Goal: Task Accomplishment & Management: Complete application form

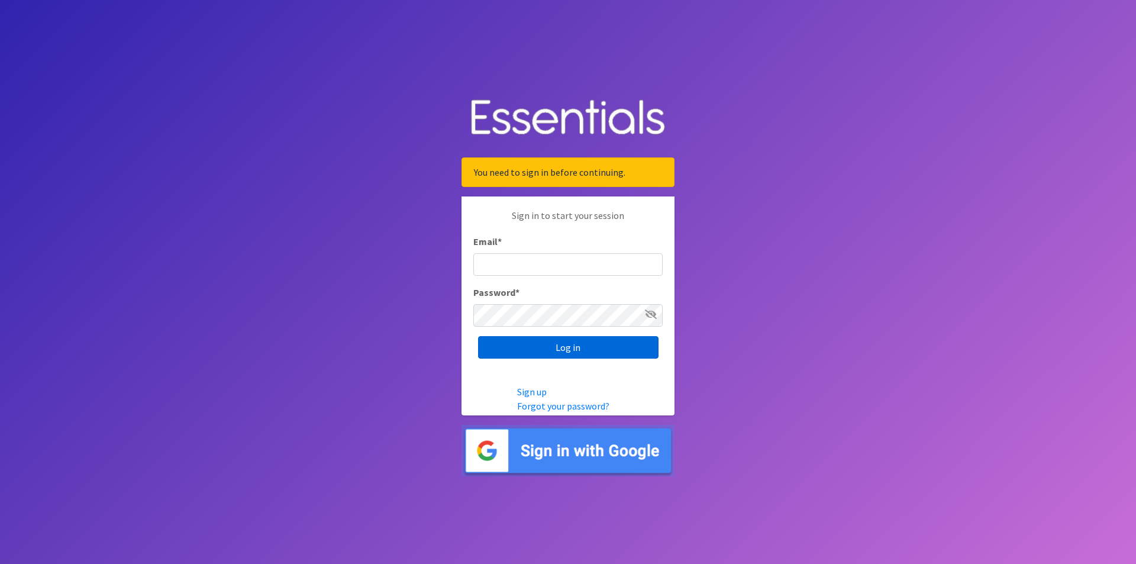
type input "[EMAIL_ADDRESS][DOMAIN_NAME]"
click at [558, 343] on input "Log in" at bounding box center [568, 347] width 181 height 22
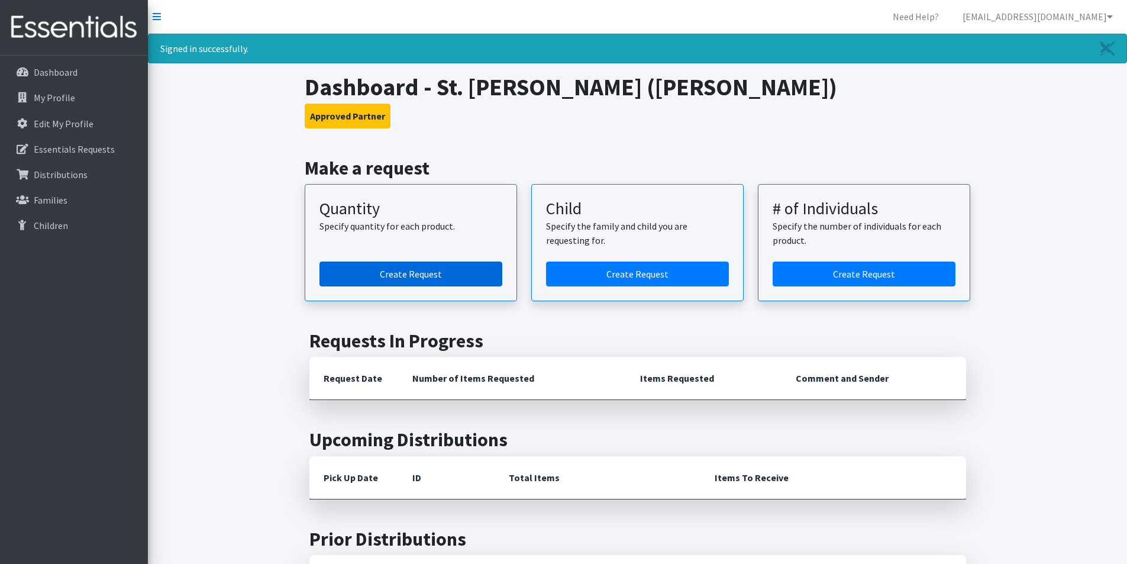
click at [436, 273] on link "Create Request" at bounding box center [411, 274] width 183 height 25
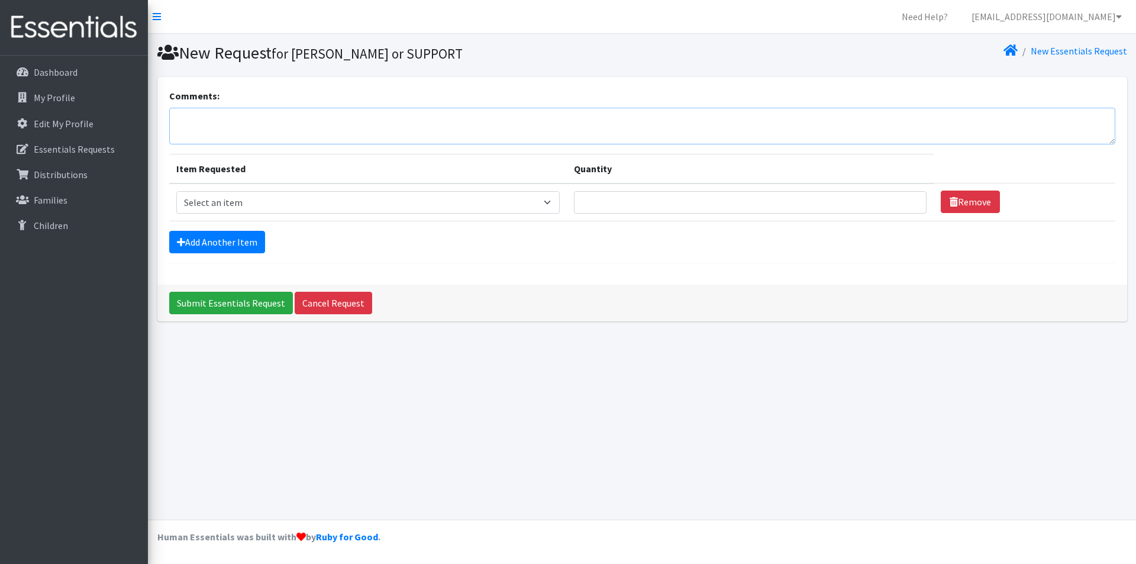
click at [239, 120] on textarea "Comments:" at bounding box center [642, 126] width 946 height 37
type textarea "Will pick up Thursday 8/21. Thank you!"
click at [504, 204] on select "Select an item Diaper (Size 2) Diaper (Size 3) Diaper (Size 4) Diaper (Size 5) …" at bounding box center [368, 202] width 384 height 22
select select "12589"
click at [176, 191] on select "Select an item Diaper (Size 2) Diaper (Size 3) Diaper (Size 4) Diaper (Size 5) …" at bounding box center [368, 202] width 384 height 22
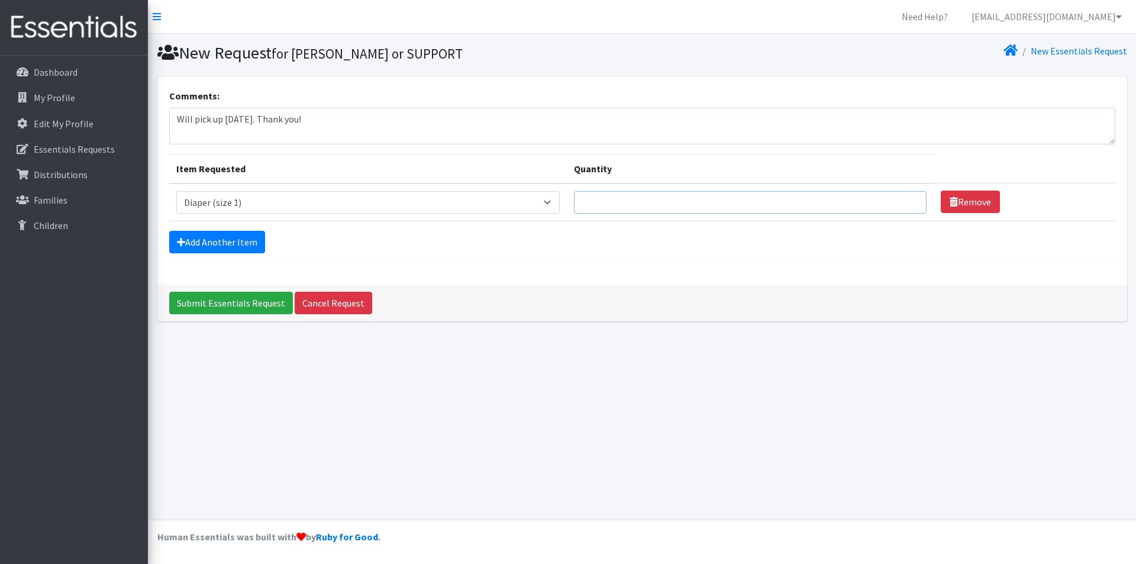
click at [684, 200] on input "Quantity" at bounding box center [750, 202] width 353 height 22
type input "200"
click at [218, 236] on link "Add Another Item" at bounding box center [217, 242] width 96 height 22
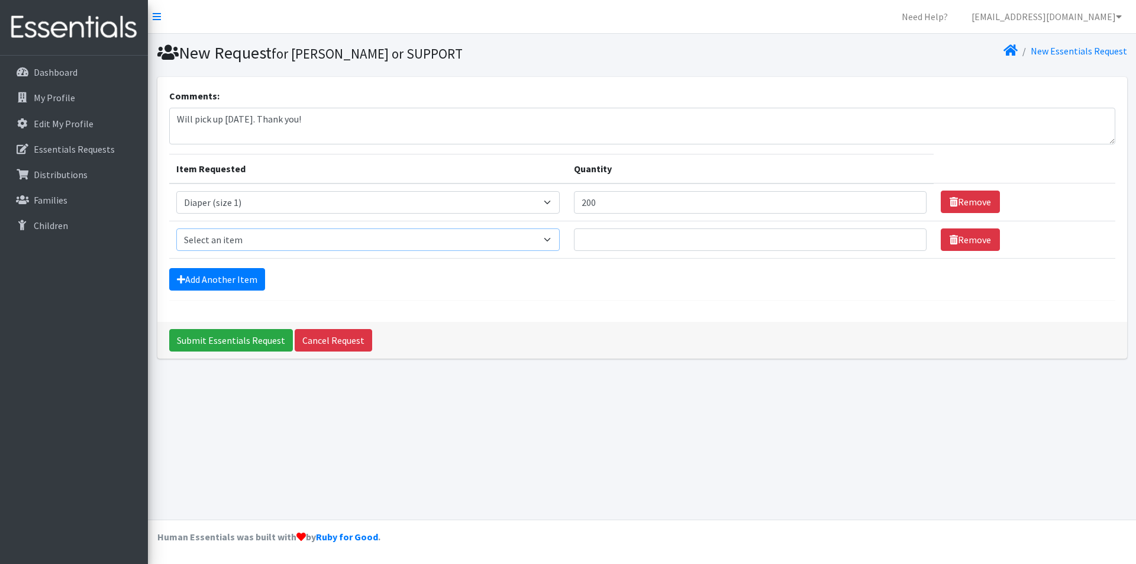
click at [218, 236] on select "Select an item Diaper (Size 2) Diaper (Size 3) Diaper (Size 4) Diaper (Size 5) …" at bounding box center [368, 239] width 384 height 22
select select "2961"
click at [176, 228] on select "Select an item Diaper (Size 2) Diaper (Size 3) Diaper (Size 4) Diaper (Size 5) …" at bounding box center [368, 239] width 384 height 22
click at [682, 240] on input "Quantity" at bounding box center [750, 239] width 353 height 22
type input "500"
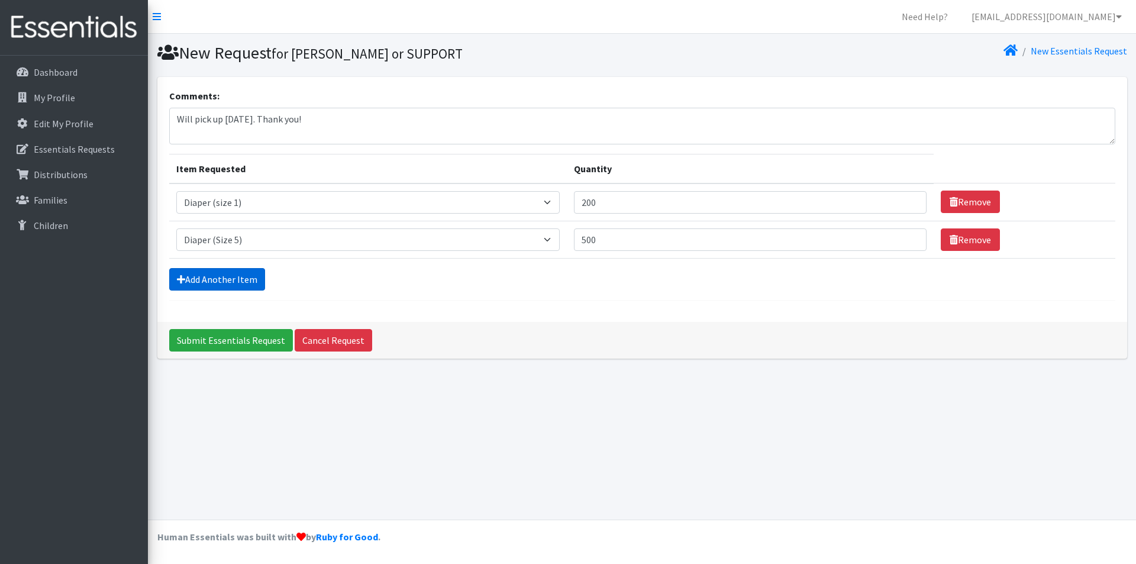
click at [222, 270] on link "Add Another Item" at bounding box center [217, 279] width 96 height 22
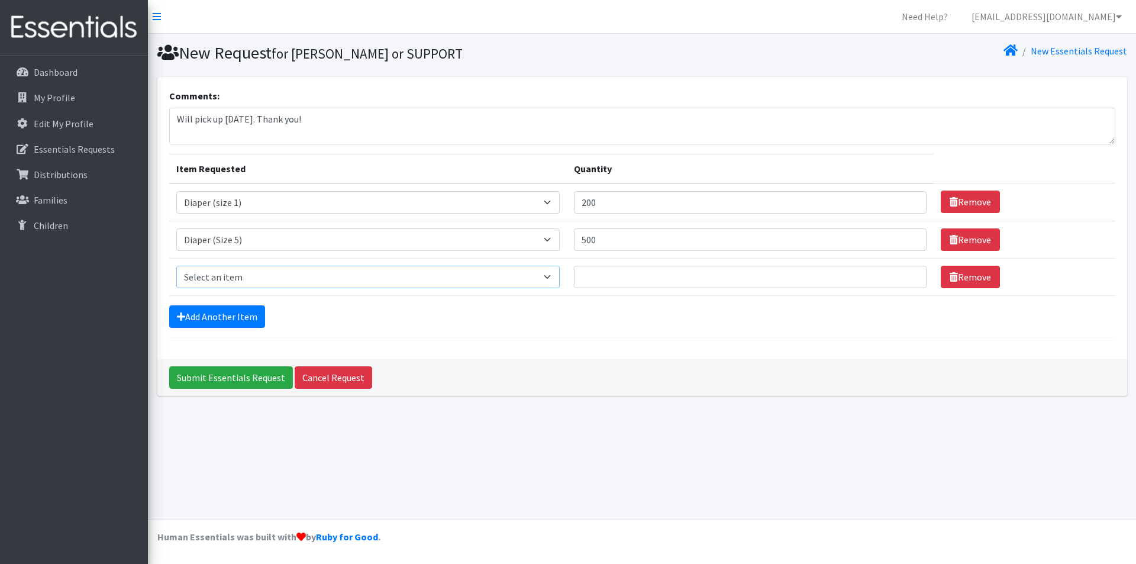
click at [220, 282] on select "Select an item Diaper (Size 2) Diaper (Size 3) Diaper (Size 4) Diaper (Size 5) …" at bounding box center [368, 277] width 384 height 22
select select "2950"
click at [176, 266] on select "Select an item Diaper (Size 2) Diaper (Size 3) Diaper (Size 4) Diaper (Size 5) …" at bounding box center [368, 277] width 384 height 22
click at [617, 275] on input "Quantity" at bounding box center [750, 277] width 353 height 22
type input "500"
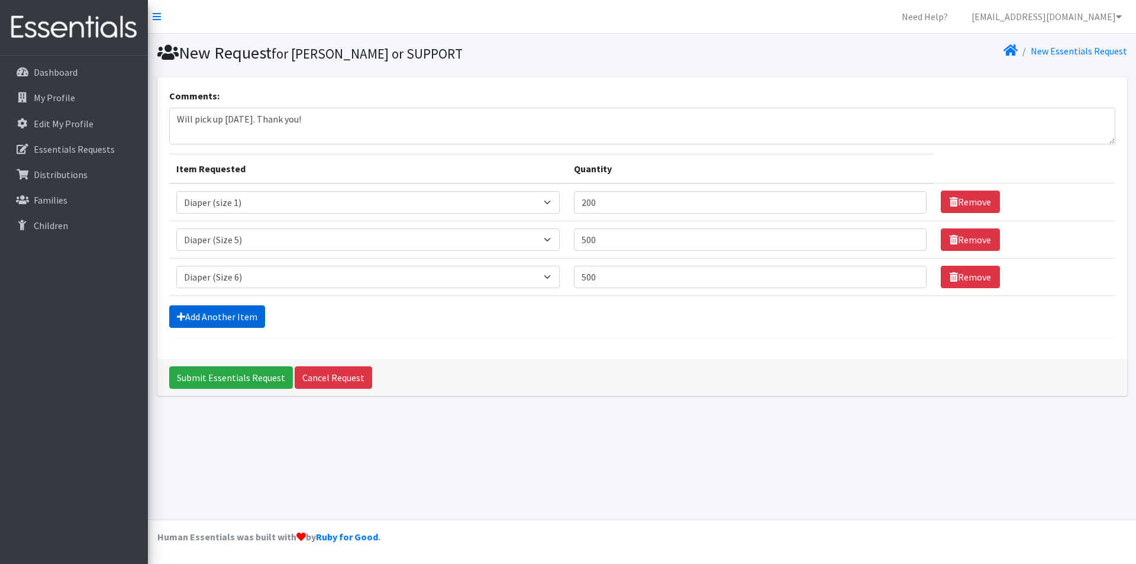
click at [226, 318] on link "Add Another Item" at bounding box center [217, 316] width 96 height 22
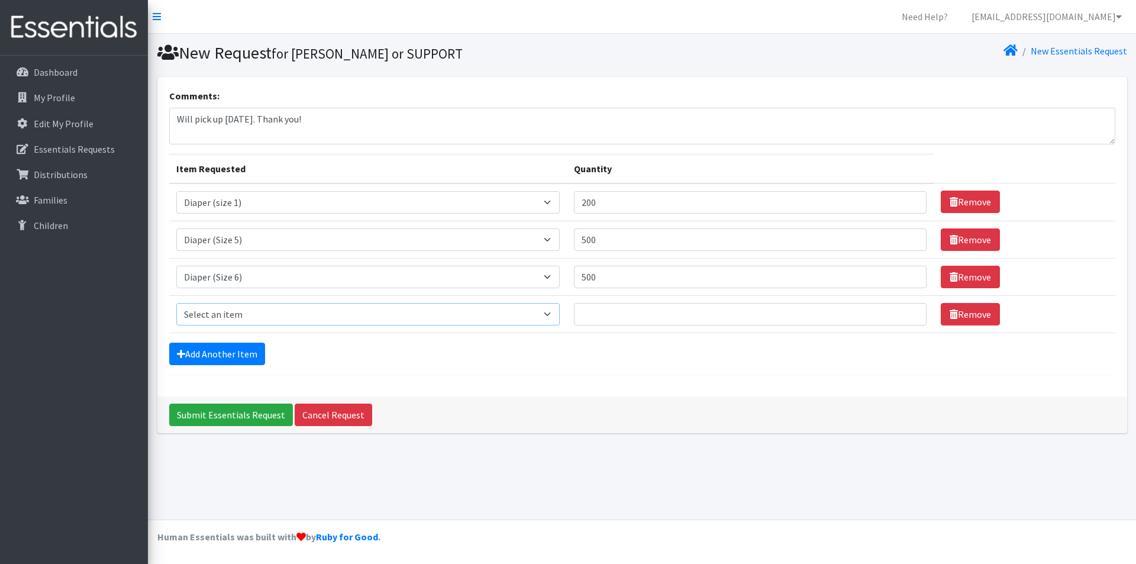
click at [226, 318] on select "Select an item Diaper (Size 2) Diaper (Size 3) Diaper (Size 4) Diaper (Size 5) …" at bounding box center [368, 314] width 384 height 22
select select "2937"
click at [176, 303] on select "Select an item Diaper (Size 2) Diaper (Size 3) Diaper (Size 4) Diaper (Size 5) …" at bounding box center [368, 314] width 384 height 22
click at [643, 311] on input "Quantity" at bounding box center [750, 314] width 353 height 22
type input "72"
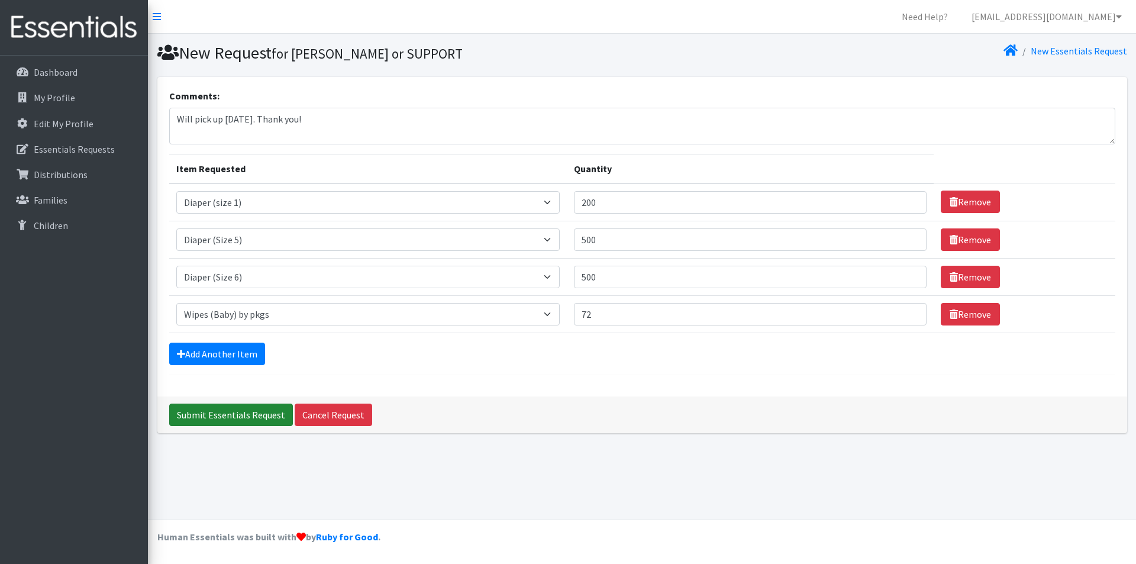
click at [237, 417] on input "Submit Essentials Request" at bounding box center [231, 415] width 124 height 22
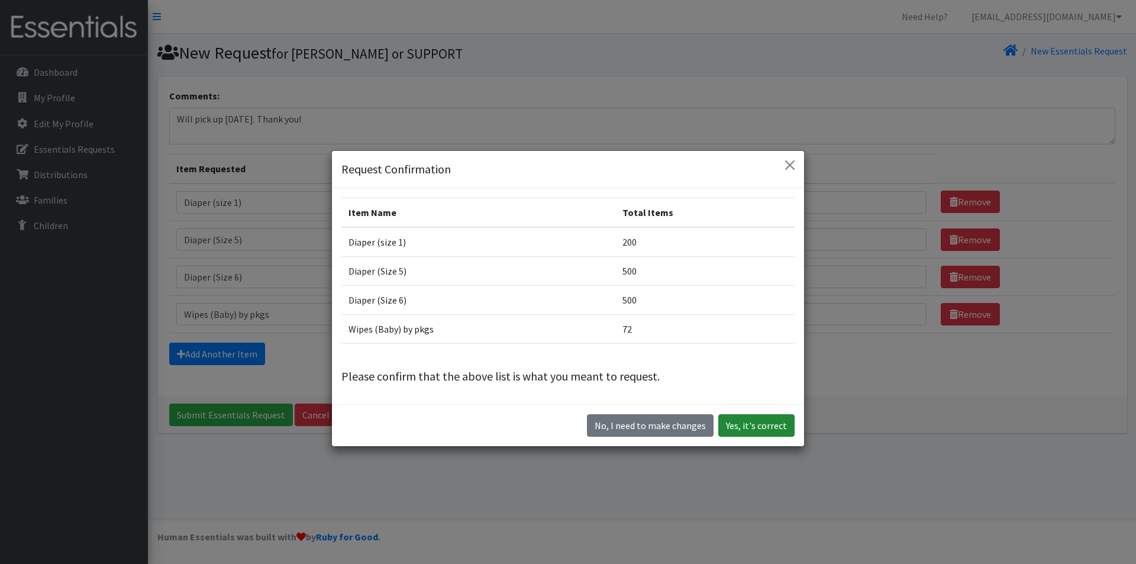
click at [759, 425] on button "Yes, it's correct" at bounding box center [756, 425] width 76 height 22
